Goal: Transaction & Acquisition: Purchase product/service

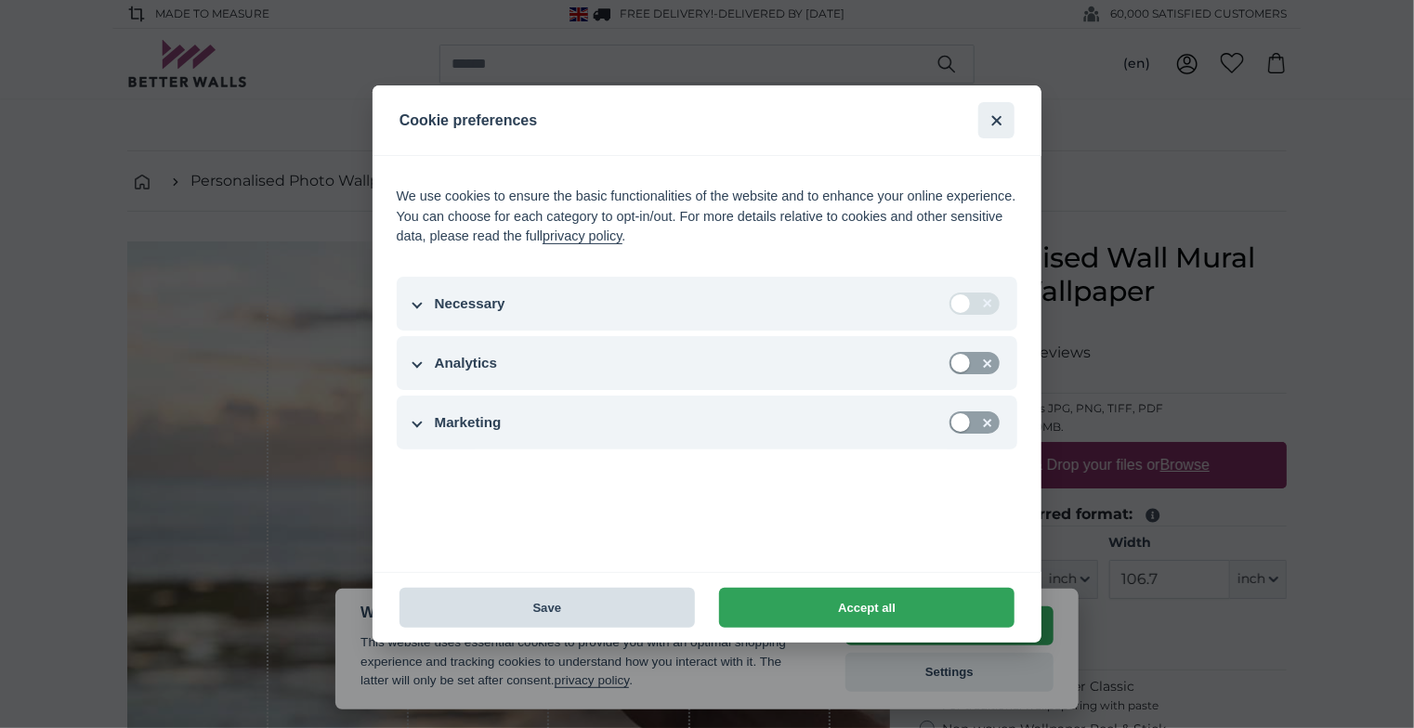
click at [610, 609] on button "Save" at bounding box center [546, 608] width 295 height 40
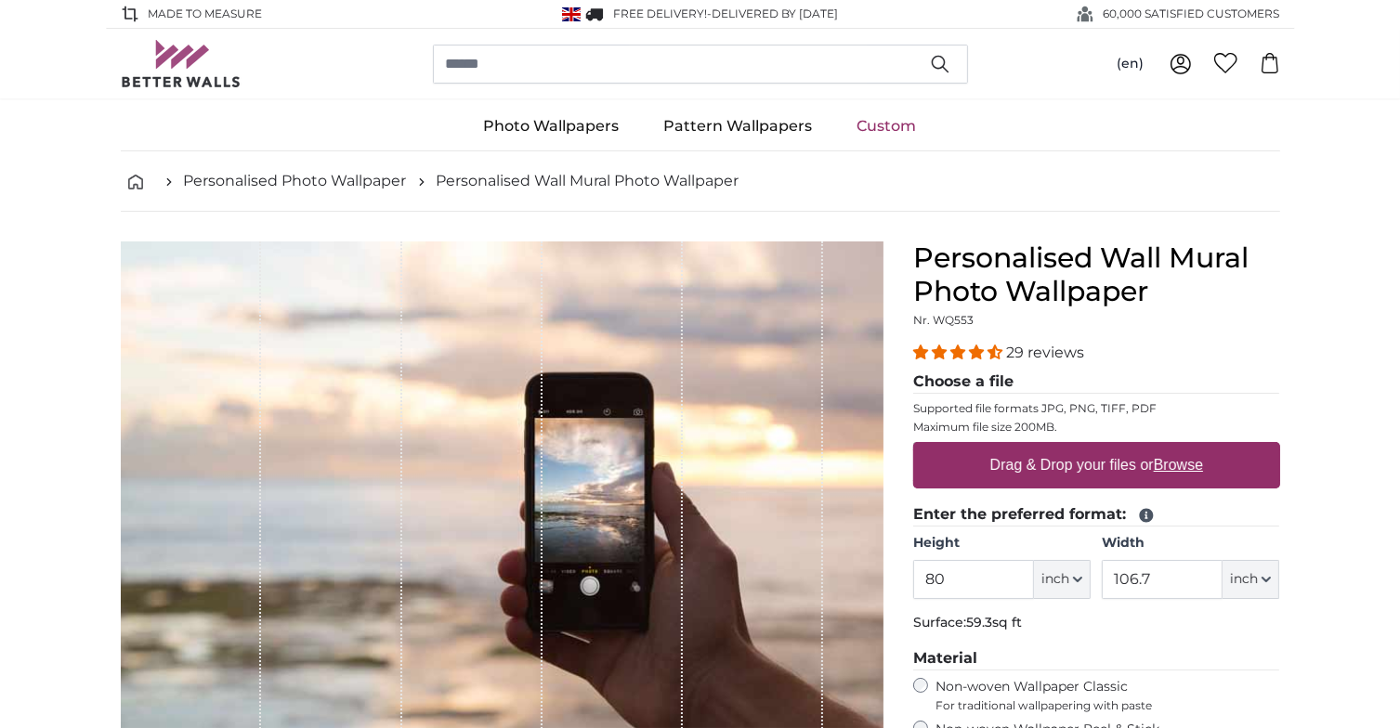
click at [888, 127] on link "Custom" at bounding box center [887, 126] width 104 height 48
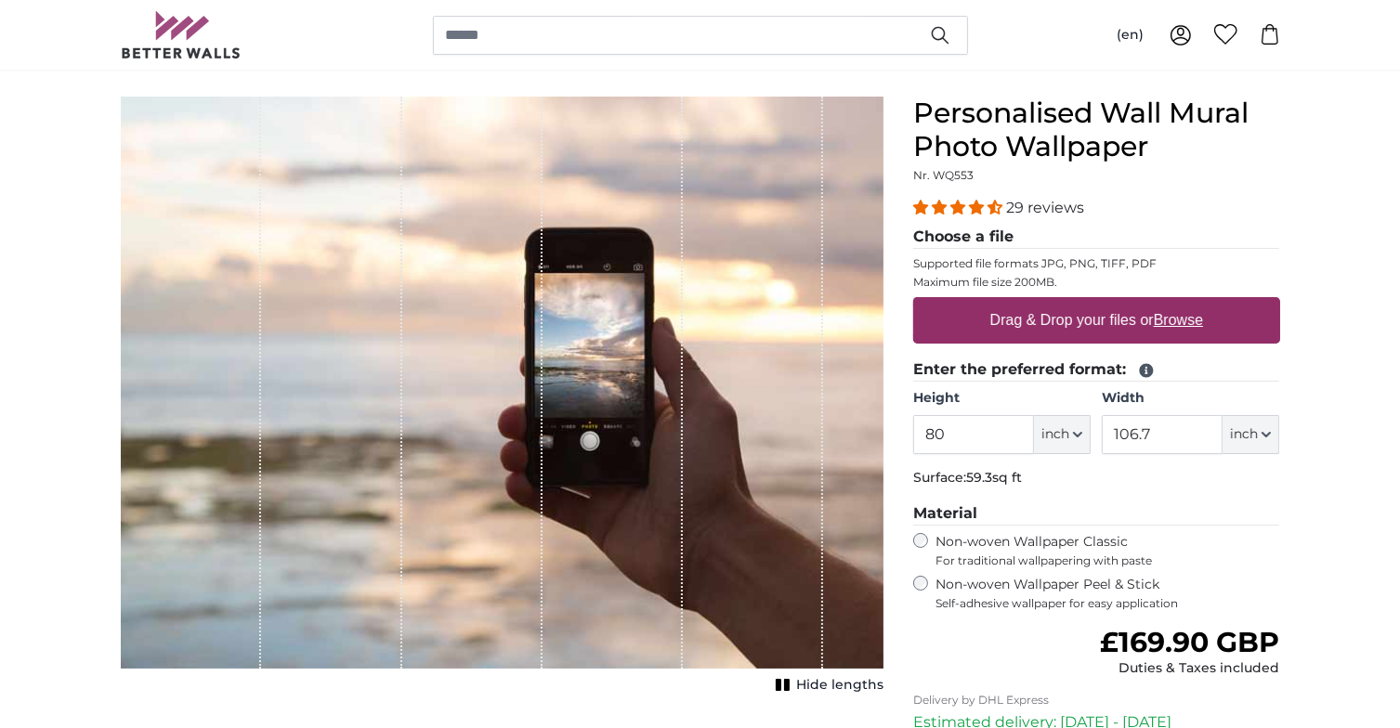
scroll to position [186, 0]
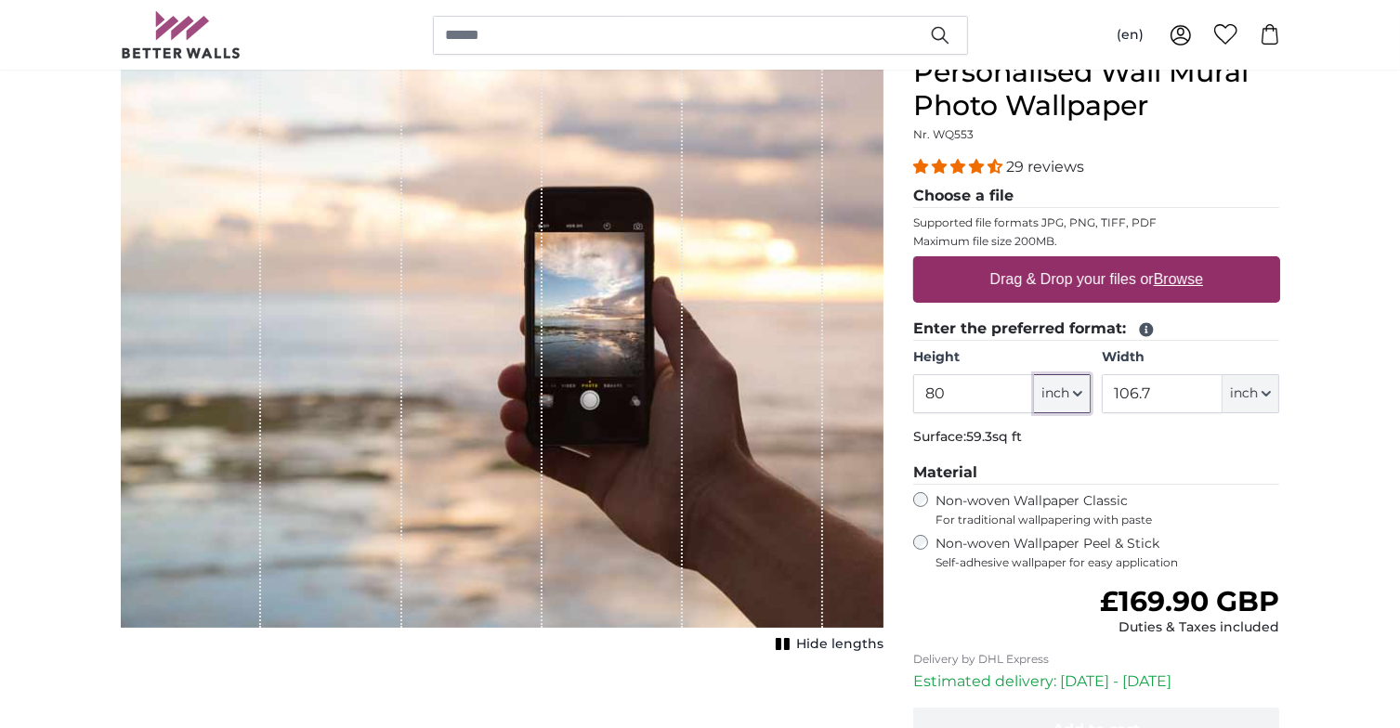
click at [1048, 393] on span "inch" at bounding box center [1055, 394] width 28 height 19
click at [1029, 439] on link "Centimeter (cm)" at bounding box center [1063, 442] width 164 height 33
type input "203.2"
type input "271.1"
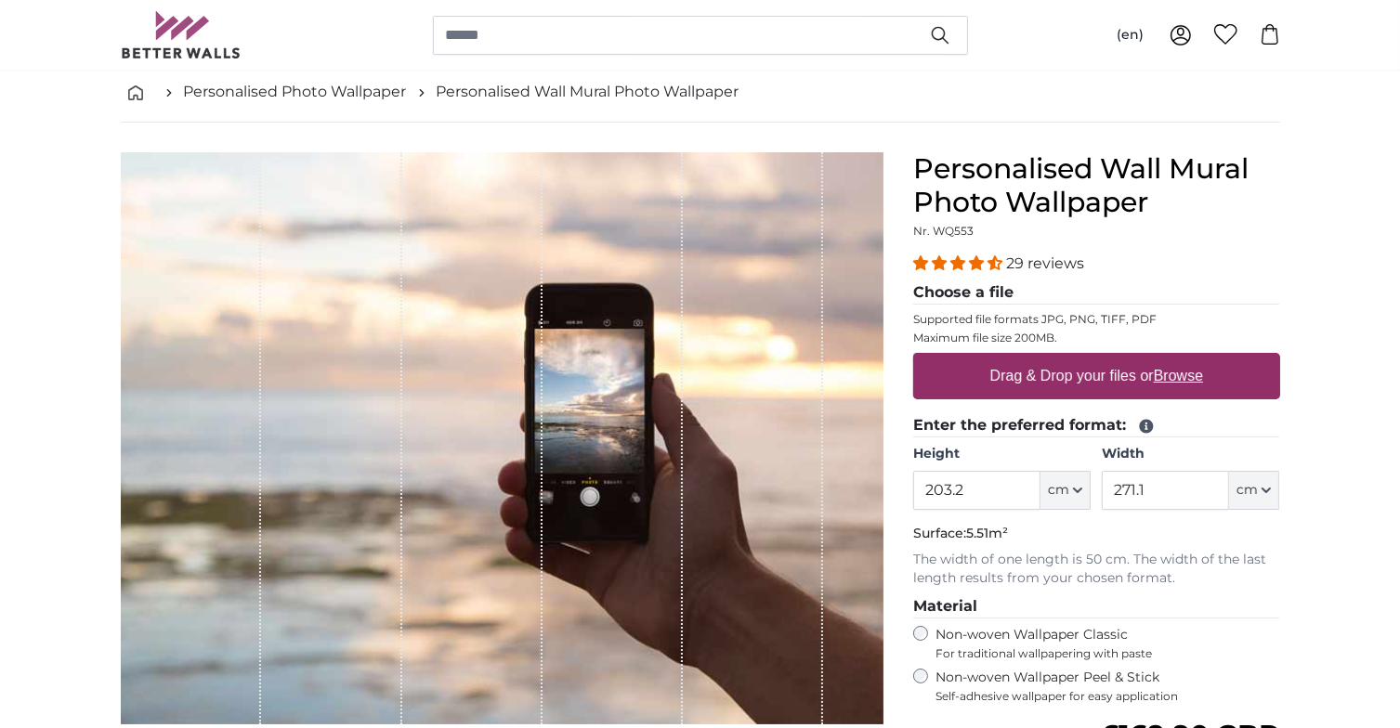
scroll to position [0, 0]
